Goal: Task Accomplishment & Management: Manage account settings

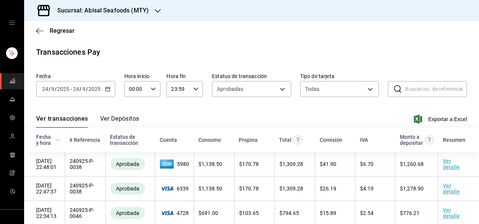
click at [119, 10] on h3 "Sucursal: Abisal Seafoods (MTY)" at bounding box center [100, 10] width 98 height 9
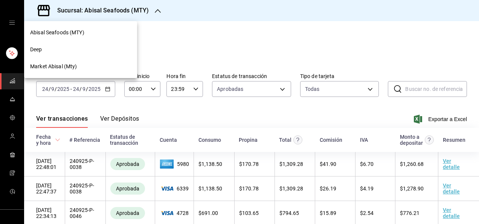
click at [43, 52] on div "Deep" at bounding box center [80, 50] width 101 height 8
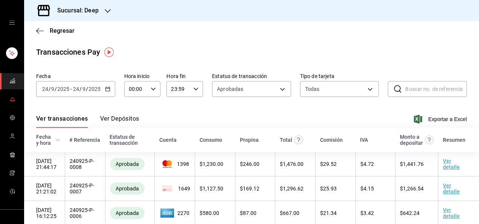
click at [11, 102] on span "mailbox folders" at bounding box center [12, 100] width 6 height 10
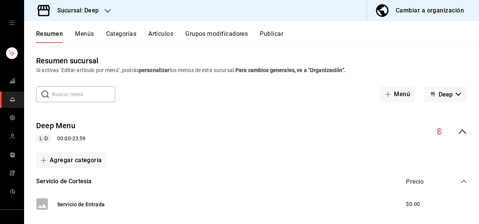
click at [153, 33] on button "Artículos" at bounding box center [160, 36] width 25 height 13
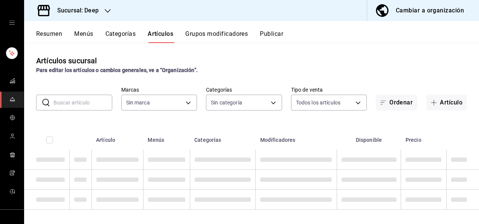
type input "4a277d3d-b871-4e54-9010-bb562c7bff6e"
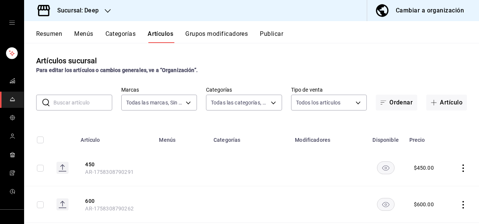
type input "ddb230fc-2149-46a3-9158-6941609bcea4,37b1b8cc-20bc-4ec6-9eb2-fc1007adb248,52e76…"
click at [85, 103] on input "text" at bounding box center [82, 102] width 59 height 15
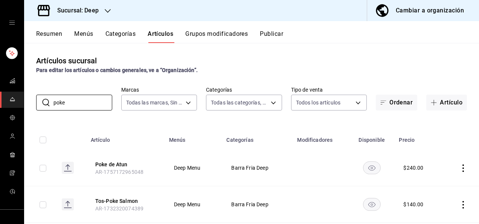
type input "poke"
click at [138, 120] on div "Artículos sucursal Para editar los artículos o cambios generales, ve a “Organiz…" at bounding box center [251, 133] width 455 height 180
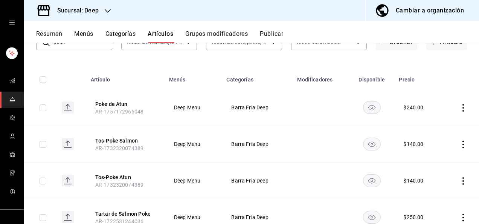
scroll to position [75, 0]
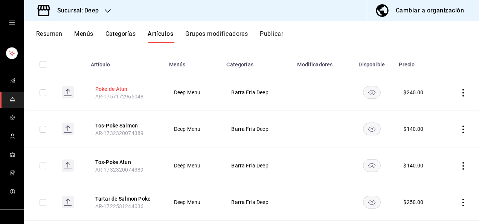
click at [123, 88] on button "Poke de Atun" at bounding box center [125, 89] width 60 height 8
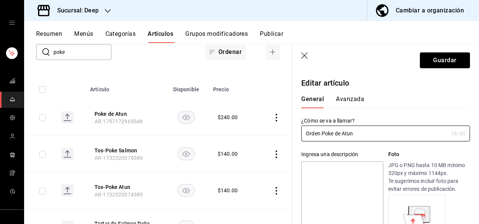
type input "Orden Poke de Atun"
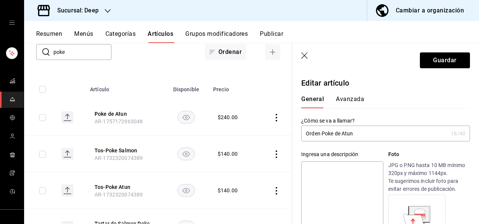
click at [407, 96] on div "General [PERSON_NAME]" at bounding box center [381, 101] width 160 height 13
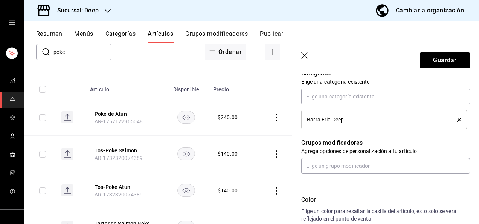
scroll to position [286, 0]
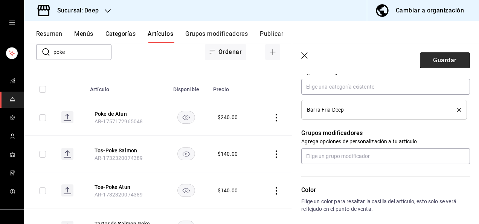
click at [426, 60] on button "Guardar" at bounding box center [445, 60] width 50 height 16
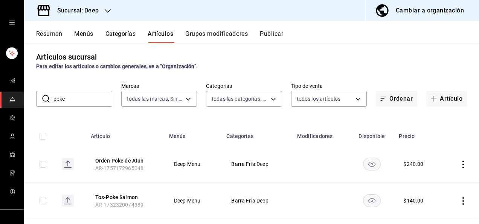
click at [220, 121] on div "Artículos sucursal Para editar los artículos o cambios generales, ve a “Organiz…" at bounding box center [251, 133] width 455 height 180
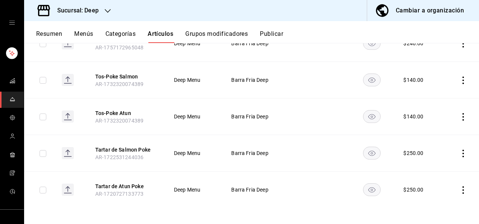
scroll to position [126, 0]
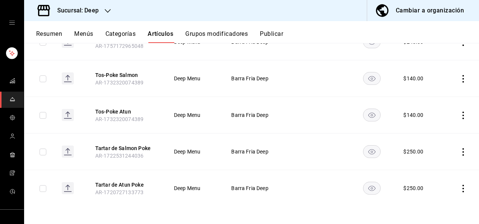
click at [367, 187] on rect "availability-product" at bounding box center [371, 188] width 17 height 12
click at [319, 139] on td at bounding box center [321, 151] width 56 height 37
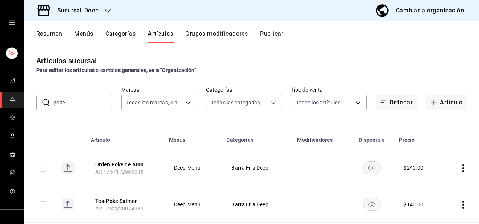
scroll to position [0, 0]
click at [273, 33] on button "Publicar" at bounding box center [271, 36] width 23 height 13
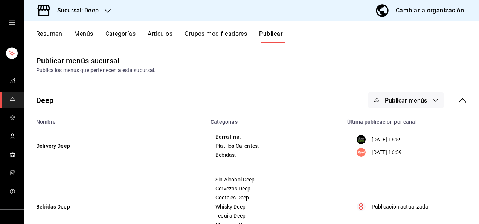
click at [416, 100] on span "Publicar menús" at bounding box center [406, 100] width 42 height 7
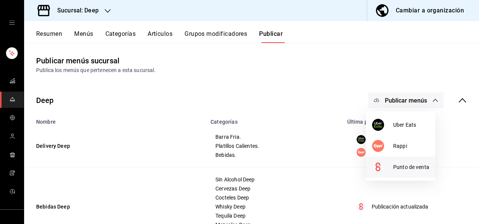
click at [393, 163] on div at bounding box center [382, 167] width 21 height 12
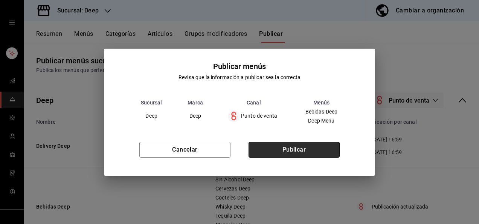
click at [290, 154] on button "Publicar" at bounding box center [294, 150] width 91 height 16
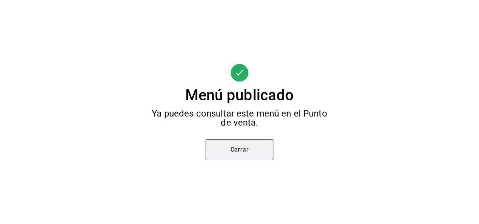
click at [243, 152] on button "Cerrar" at bounding box center [240, 149] width 68 height 21
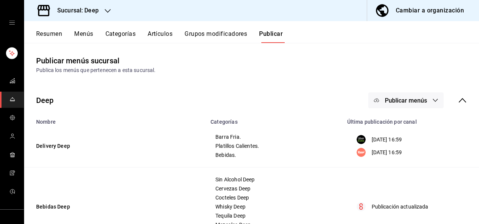
click at [95, 10] on h3 "Sucursal: Deep" at bounding box center [74, 10] width 47 height 9
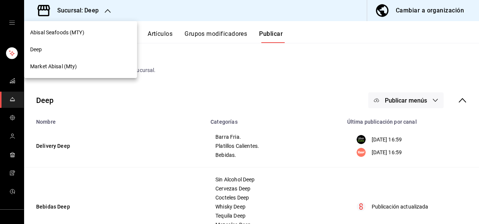
click at [47, 67] on span "Market Abisal (Mty)" at bounding box center [53, 67] width 47 height 8
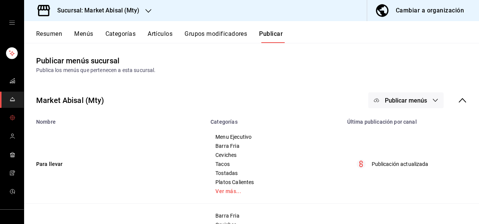
click at [11, 115] on icon "mailbox folders" at bounding box center [12, 118] width 6 height 6
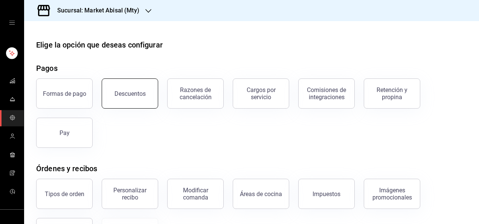
click at [124, 101] on button "Descuentos" at bounding box center [130, 93] width 56 height 30
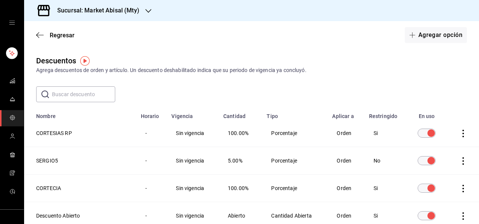
click at [202, 91] on div "​ ​" at bounding box center [251, 94] width 455 height 16
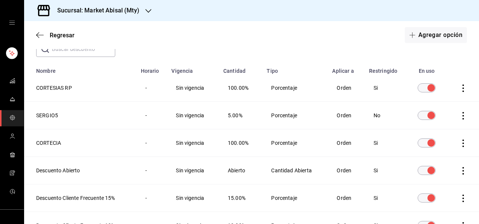
scroll to position [60, 0]
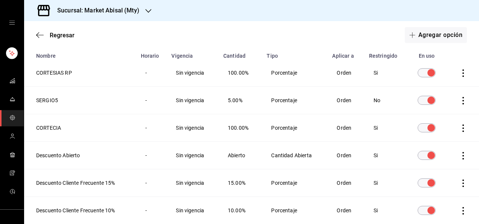
click at [53, 129] on th "CORTECIA" at bounding box center [80, 127] width 112 height 27
click at [63, 38] on span "Regresar" at bounding box center [62, 35] width 25 height 7
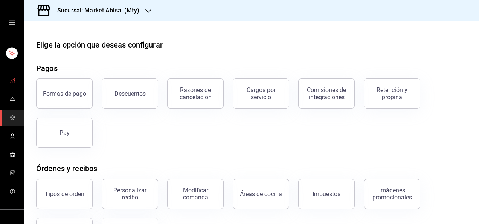
click at [9, 79] on icon "mailbox folders" at bounding box center [12, 81] width 6 height 6
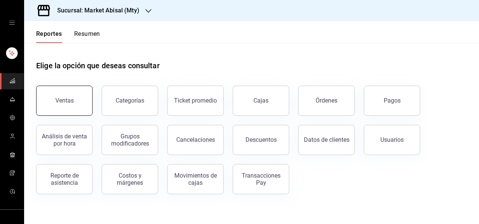
click at [64, 102] on div "Ventas" at bounding box center [64, 100] width 18 height 7
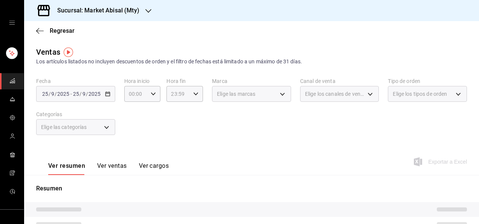
click at [106, 5] on div "Sucursal: Market Abisal (Mty)" at bounding box center [92, 10] width 124 height 21
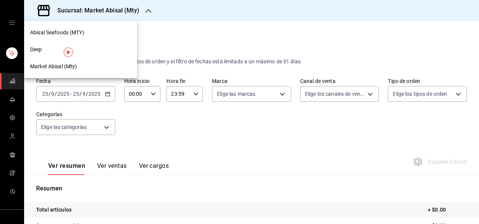
click at [63, 32] on span "Abisal Seafoods (MTY)" at bounding box center [57, 33] width 54 height 8
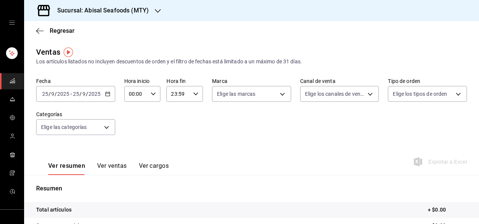
click at [84, 93] on input "9" at bounding box center [84, 94] width 4 height 6
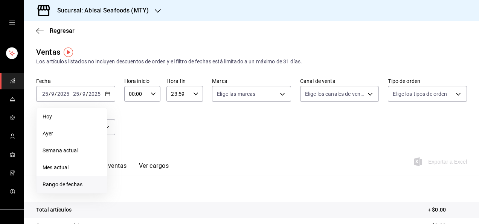
click at [62, 186] on span "Rango de fechas" at bounding box center [72, 184] width 58 height 8
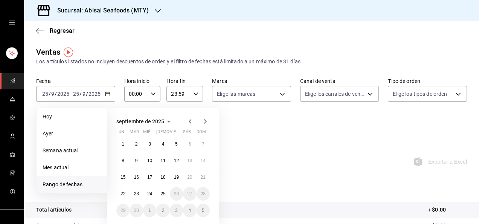
click at [189, 119] on icon "button" at bounding box center [190, 121] width 9 height 9
click at [180, 145] on button "1" at bounding box center [176, 144] width 13 height 14
click at [178, 211] on abbr "29" at bounding box center [176, 210] width 5 height 5
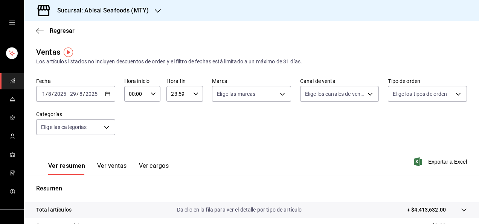
click at [85, 95] on input "2025" at bounding box center [91, 94] width 13 height 6
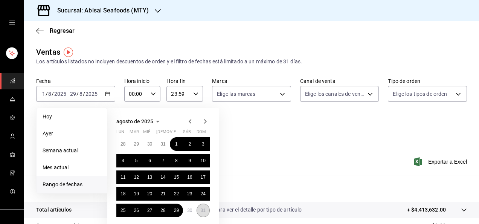
click at [206, 212] on button "31" at bounding box center [203, 210] width 13 height 14
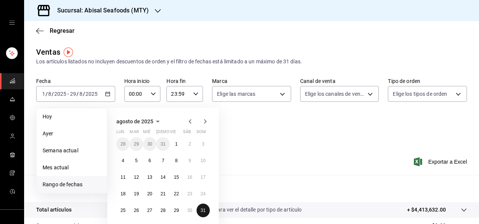
click at [206, 212] on button "31" at bounding box center [203, 210] width 13 height 14
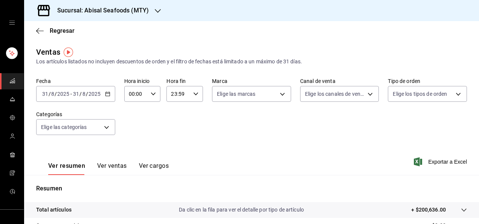
click at [78, 93] on input "31" at bounding box center [76, 94] width 7 height 6
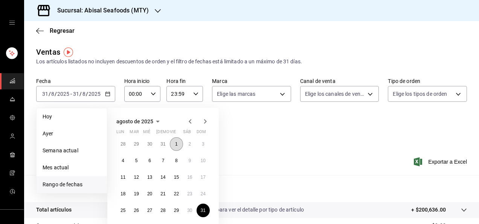
click at [176, 142] on abbr "1" at bounding box center [176, 143] width 3 height 5
click at [202, 214] on button "31" at bounding box center [203, 210] width 13 height 14
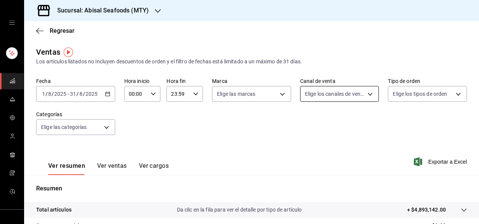
click at [363, 95] on body "Sucursal: Abisal Seafoods (MTY) Regresar Ventas Los artículos listados no inclu…" at bounding box center [239, 112] width 479 height 224
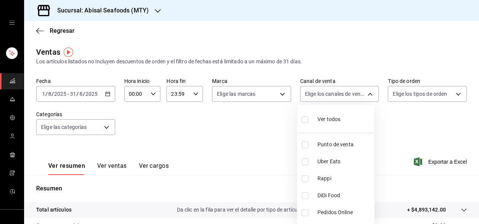
click at [306, 144] on input "checkbox" at bounding box center [305, 144] width 7 height 7
checkbox input "true"
type input "PARROT"
click at [304, 160] on input "checkbox" at bounding box center [305, 161] width 7 height 7
checkbox input "true"
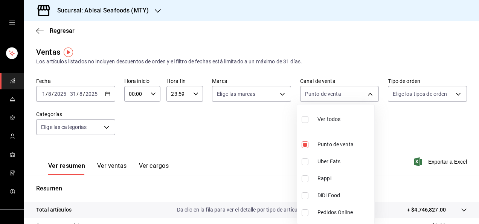
type input "PARROT,UBER_EATS"
click at [304, 143] on input "checkbox" at bounding box center [305, 144] width 7 height 7
checkbox input "false"
type input "UBER_EATS"
click at [306, 179] on input "checkbox" at bounding box center [305, 178] width 7 height 7
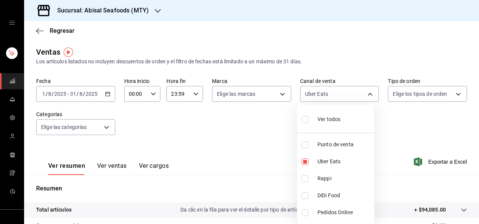
checkbox input "true"
type input "UBER_EATS,RAPPI"
drag, startPoint x: 476, startPoint y: 118, endPoint x: 478, endPoint y: 143, distance: 25.3
click at [473, 143] on div at bounding box center [239, 112] width 479 height 224
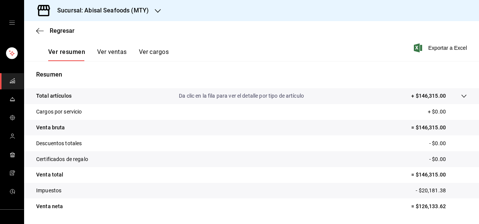
scroll to position [115, 0]
click at [359, 46] on div "Ver resumen Ver ventas Ver cargos Exportar a Excel" at bounding box center [251, 44] width 455 height 31
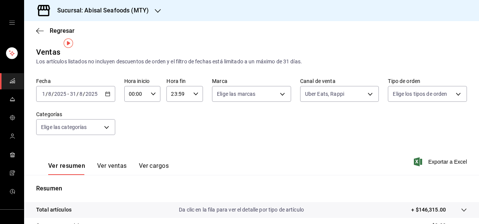
scroll to position [0, 0]
click at [118, 12] on h3 "Sucursal: Abisal Seafoods (MTY)" at bounding box center [100, 10] width 98 height 9
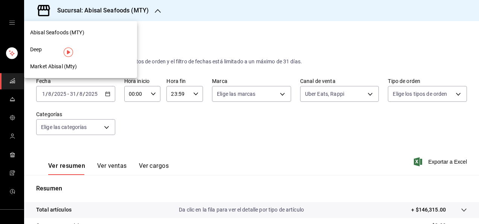
click at [47, 69] on span "Market Abisal (Mty)" at bounding box center [53, 67] width 47 height 8
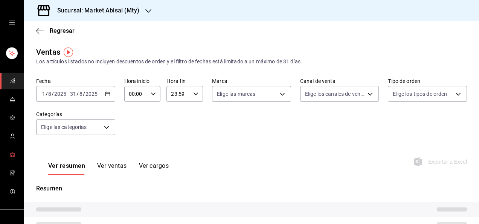
type input "UBER_EATS,RAPPI"
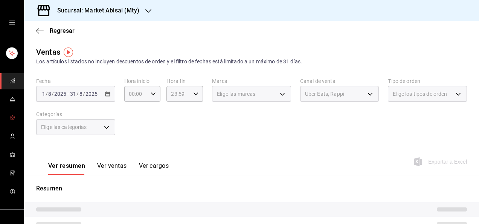
click at [11, 117] on icon "mailbox folders" at bounding box center [12, 118] width 6 height 6
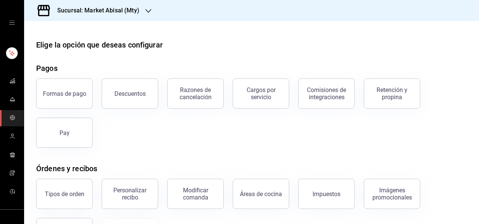
click at [195, 139] on div "Formas de pago Descuentos Razones de cancelación Cargos por servicio Comisiones…" at bounding box center [247, 108] width 440 height 78
click at [131, 102] on button "Descuentos" at bounding box center [130, 93] width 56 height 30
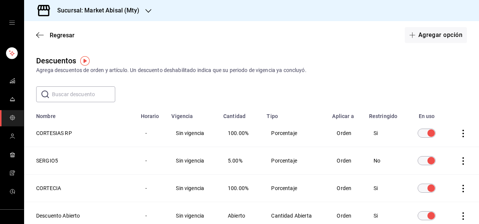
click at [360, 96] on div "​ ​" at bounding box center [251, 94] width 455 height 16
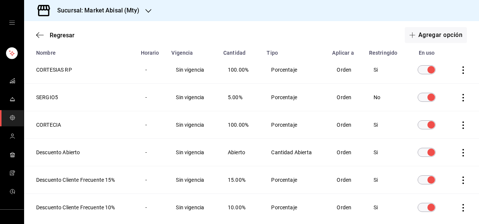
scroll to position [75, 0]
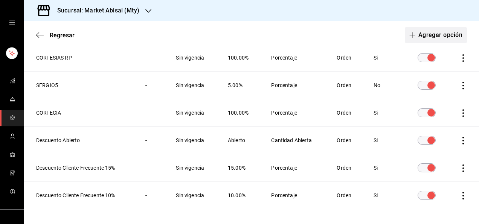
click at [432, 35] on button "Agregar opción" at bounding box center [436, 35] width 62 height 16
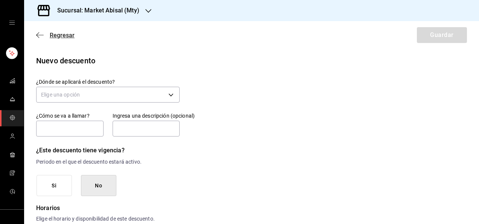
click at [64, 33] on span "Regresar" at bounding box center [62, 35] width 25 height 7
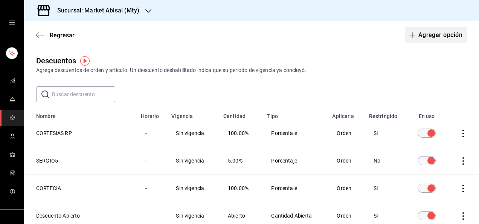
click at [429, 36] on button "Agregar opción" at bounding box center [436, 35] width 62 height 16
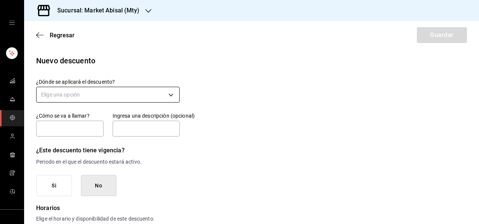
click at [169, 94] on body "Sucursal: Market Abisal (Mty) Regresar Guardar Nuevo descuento ¿Dónde se aplica…" at bounding box center [239, 112] width 479 height 224
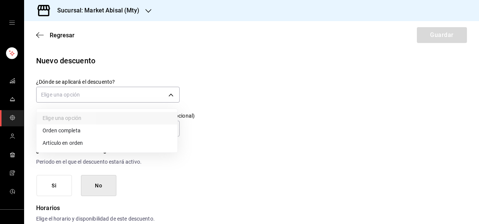
click at [95, 132] on li "Orden completa" at bounding box center [107, 130] width 141 height 12
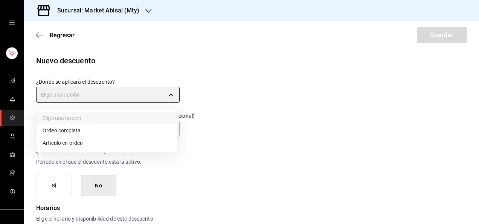
type input "ORDER"
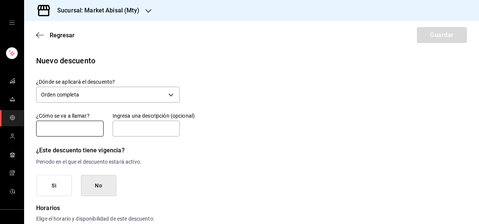
click at [80, 132] on input "text" at bounding box center [69, 129] width 67 height 16
type input "CORTESIA"
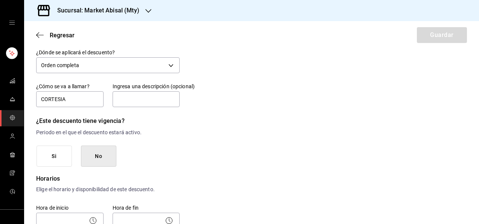
scroll to position [30, 0]
click at [99, 159] on button "No" at bounding box center [98, 155] width 35 height 21
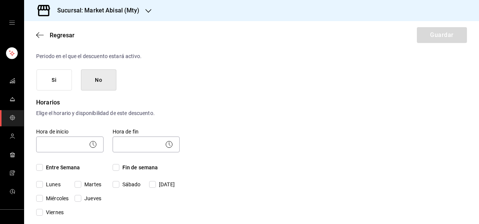
scroll to position [121, 0]
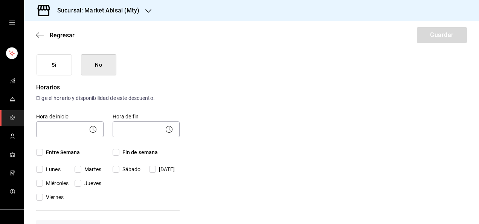
click at [40, 153] on input "Entre Semana" at bounding box center [39, 152] width 7 height 7
checkbox input "true"
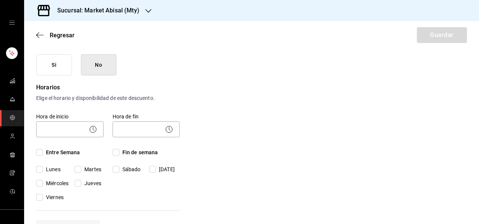
checkbox input "true"
click at [118, 153] on input "Fin de semana" at bounding box center [116, 152] width 7 height 7
checkbox input "true"
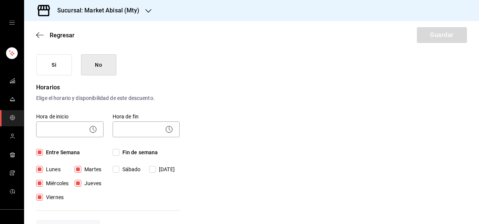
checkbox input "true"
click at [227, 140] on div "Nuevo descuento ¿Dónde se aplicará el descuento? Orden completa ORDER ¿Cómo se …" at bounding box center [251, 219] width 455 height 570
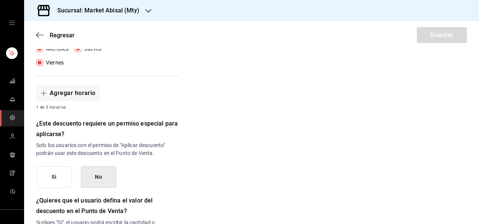
scroll to position [256, 0]
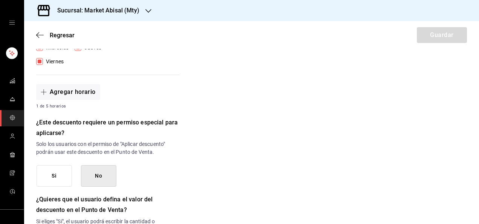
click at [44, 176] on button "Si" at bounding box center [54, 175] width 35 height 21
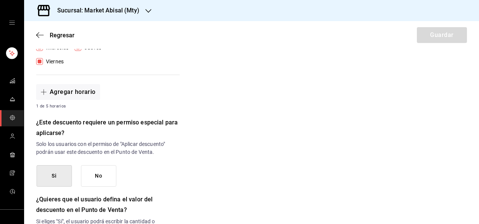
click at [294, 159] on div "Nuevo descuento ¿Dónde se aplicará el descuento? Orden completa ORDER ¿Cómo se …" at bounding box center [251, 84] width 455 height 570
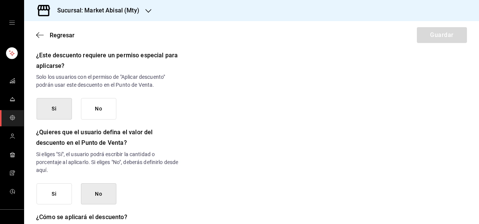
scroll to position [347, 0]
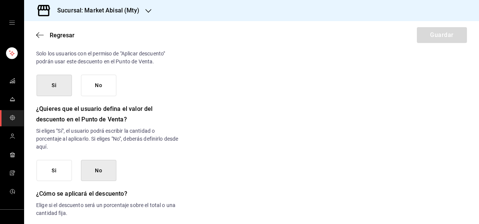
click at [61, 168] on button "Si" at bounding box center [54, 170] width 35 height 21
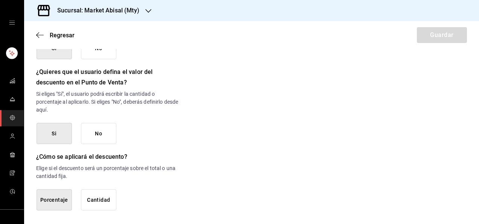
scroll to position [388, 0]
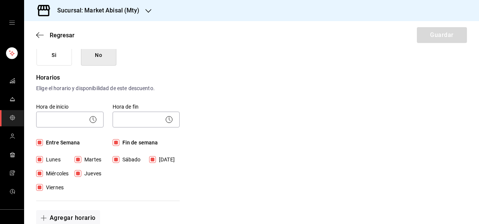
scroll to position [117, 0]
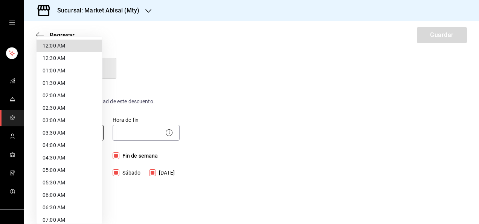
click at [61, 130] on body "Sucursal: Market Abisal (Mty) Regresar Guardar Nuevo descuento ¿Dónde se aplica…" at bounding box center [239, 112] width 479 height 224
click at [51, 47] on li "12:00 AM" at bounding box center [70, 46] width 66 height 12
type input "00:00"
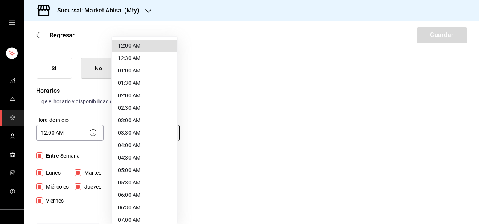
click at [145, 129] on body "Sucursal: Market Abisal (Mty) Regresar Guardar Nuevo descuento ¿Dónde se aplica…" at bounding box center [239, 112] width 479 height 224
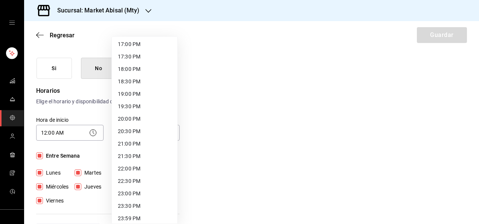
scroll to position [428, 0]
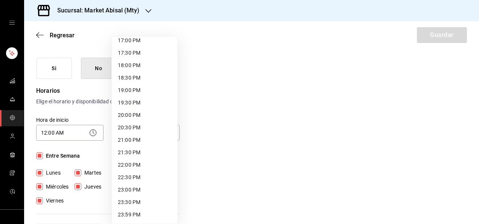
click at [140, 213] on li "23:59 PM" at bounding box center [145, 214] width 66 height 12
type input "23:59"
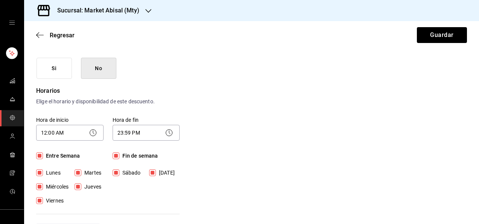
click at [255, 163] on div "Nuevo descuento ¿Dónde se aplicará el descuento? Orden completa ORDER ¿Cómo se …" at bounding box center [251, 211] width 455 height 546
click at [434, 29] on button "Guardar" at bounding box center [442, 35] width 50 height 16
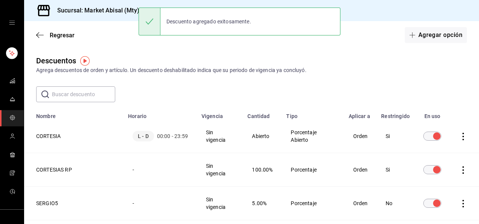
click at [273, 92] on div "​ ​" at bounding box center [251, 94] width 455 height 16
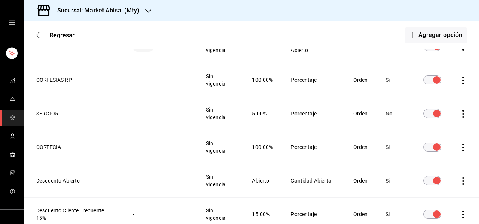
scroll to position [90, 0]
click at [460, 145] on icon "actions" at bounding box center [464, 147] width 8 height 8
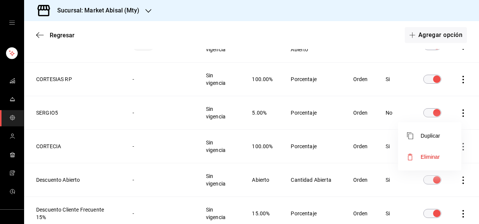
click at [427, 160] on span "Eliminar" at bounding box center [423, 156] width 33 height 9
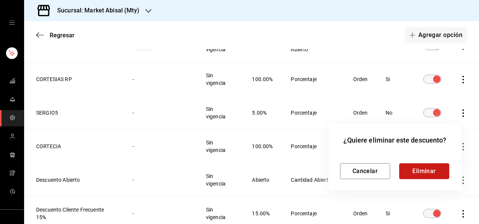
click at [421, 175] on button "Eliminar" at bounding box center [424, 171] width 50 height 16
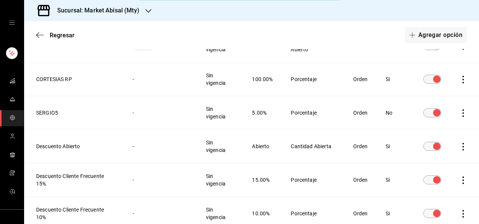
click at [105, 114] on th "SERGIO5" at bounding box center [73, 113] width 99 height 34
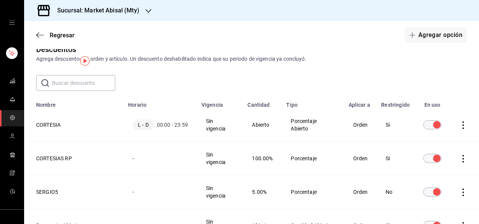
scroll to position [0, 0]
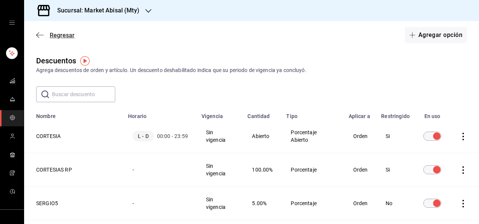
click at [63, 35] on span "Regresar" at bounding box center [62, 35] width 25 height 7
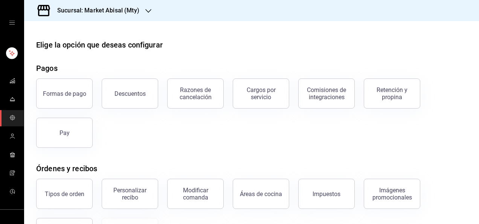
click at [241, 59] on div "Elige la opción que deseas configurar Pagos Formas de pago Descuentos Razones d…" at bounding box center [251, 204] width 455 height 331
click at [105, 9] on h3 "Sucursal: Market Abisal (Mty)" at bounding box center [95, 10] width 88 height 9
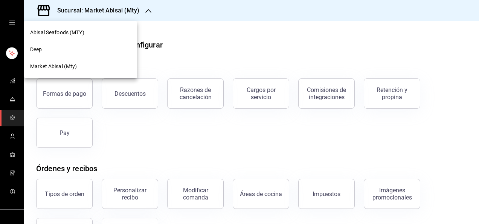
click at [63, 34] on span "Abisal Seafoods (MTY)" at bounding box center [57, 33] width 54 height 8
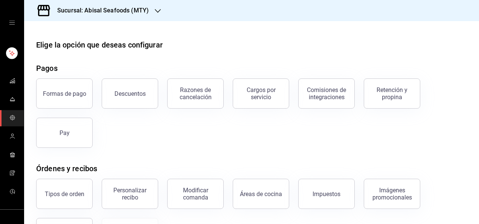
click at [285, 41] on div "Elige la opción que deseas configurar" at bounding box center [251, 44] width 431 height 11
